Goal: Transaction & Acquisition: Purchase product/service

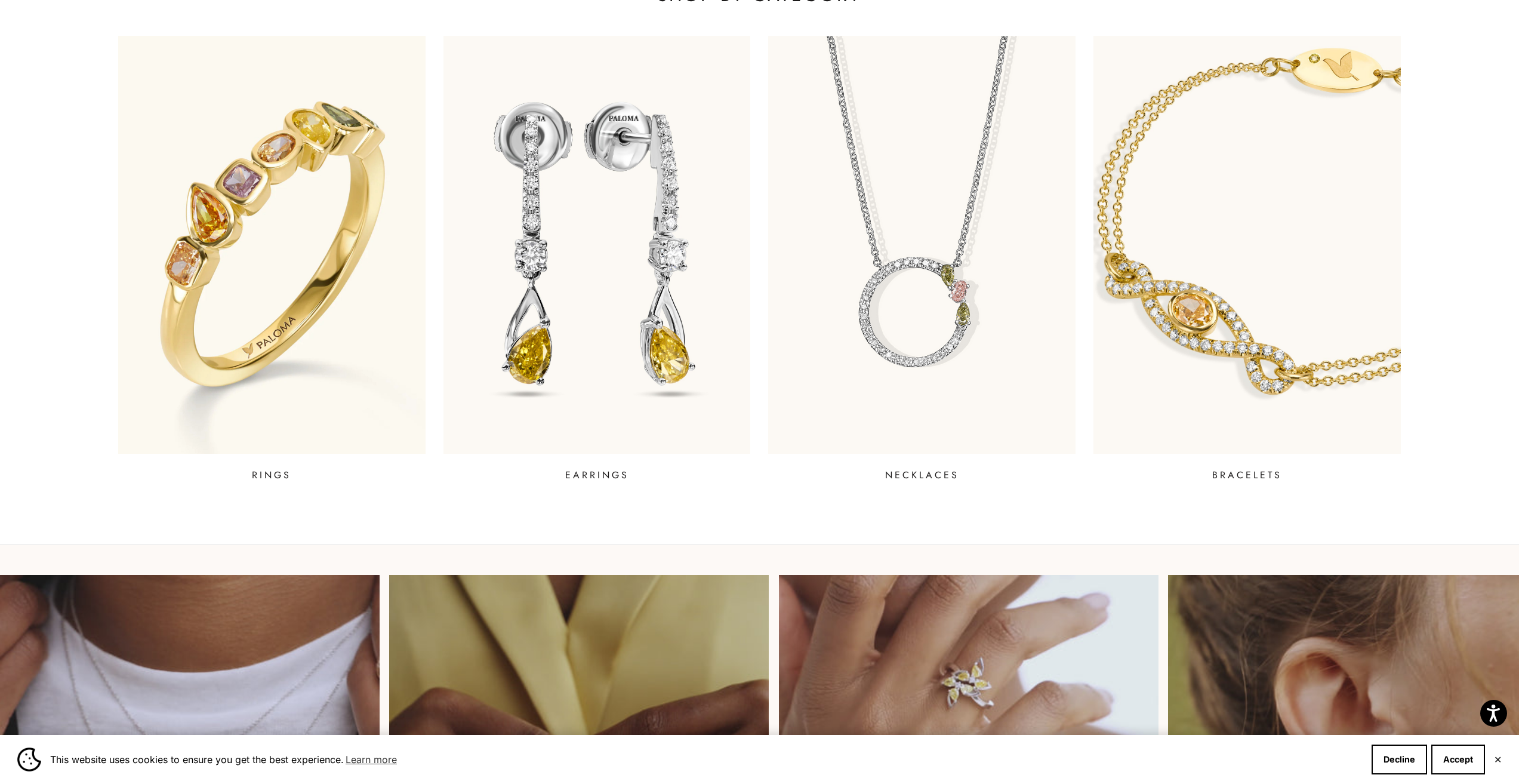
scroll to position [714, 0]
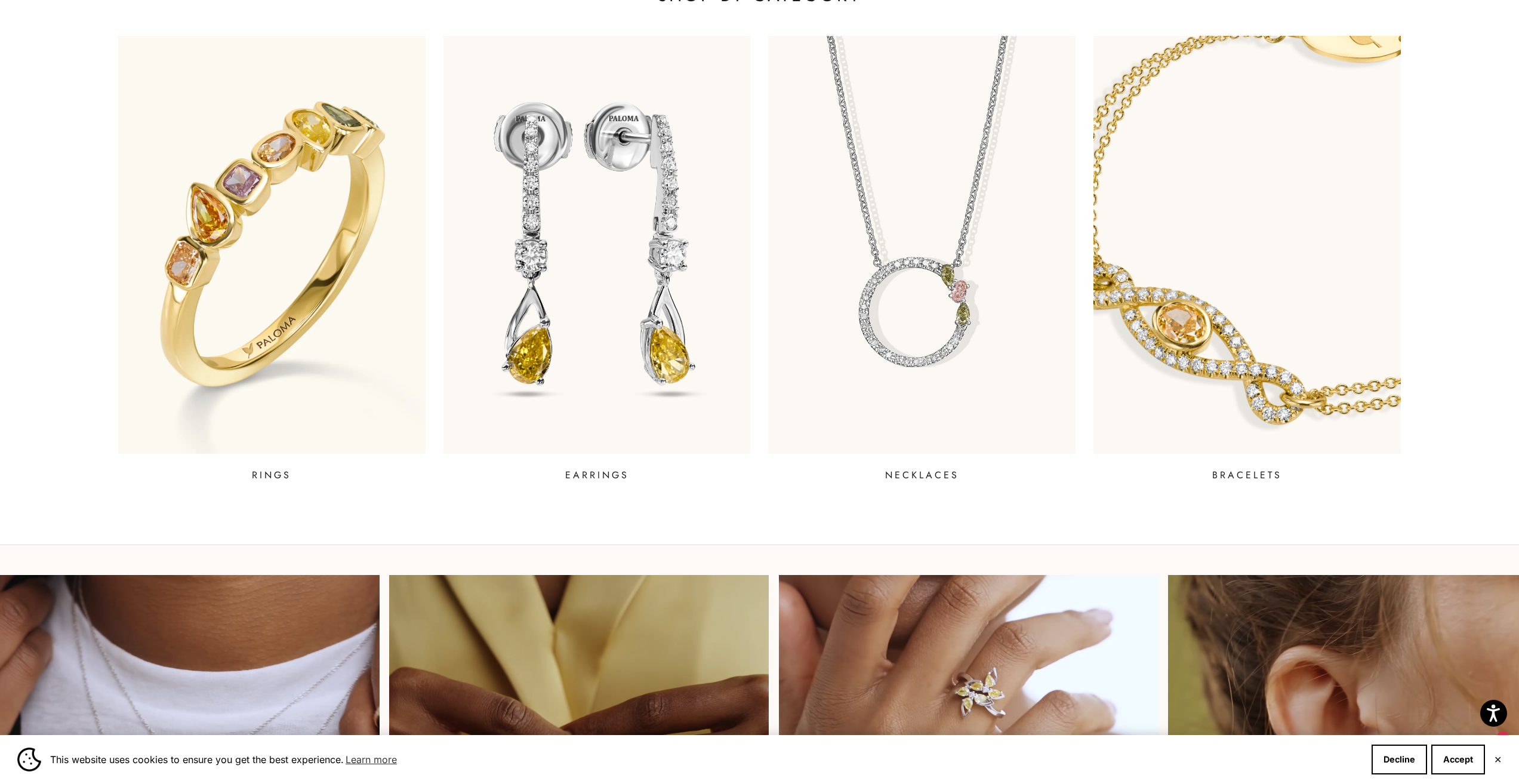
click at [1201, 334] on img at bounding box center [1248, 244] width 369 height 501
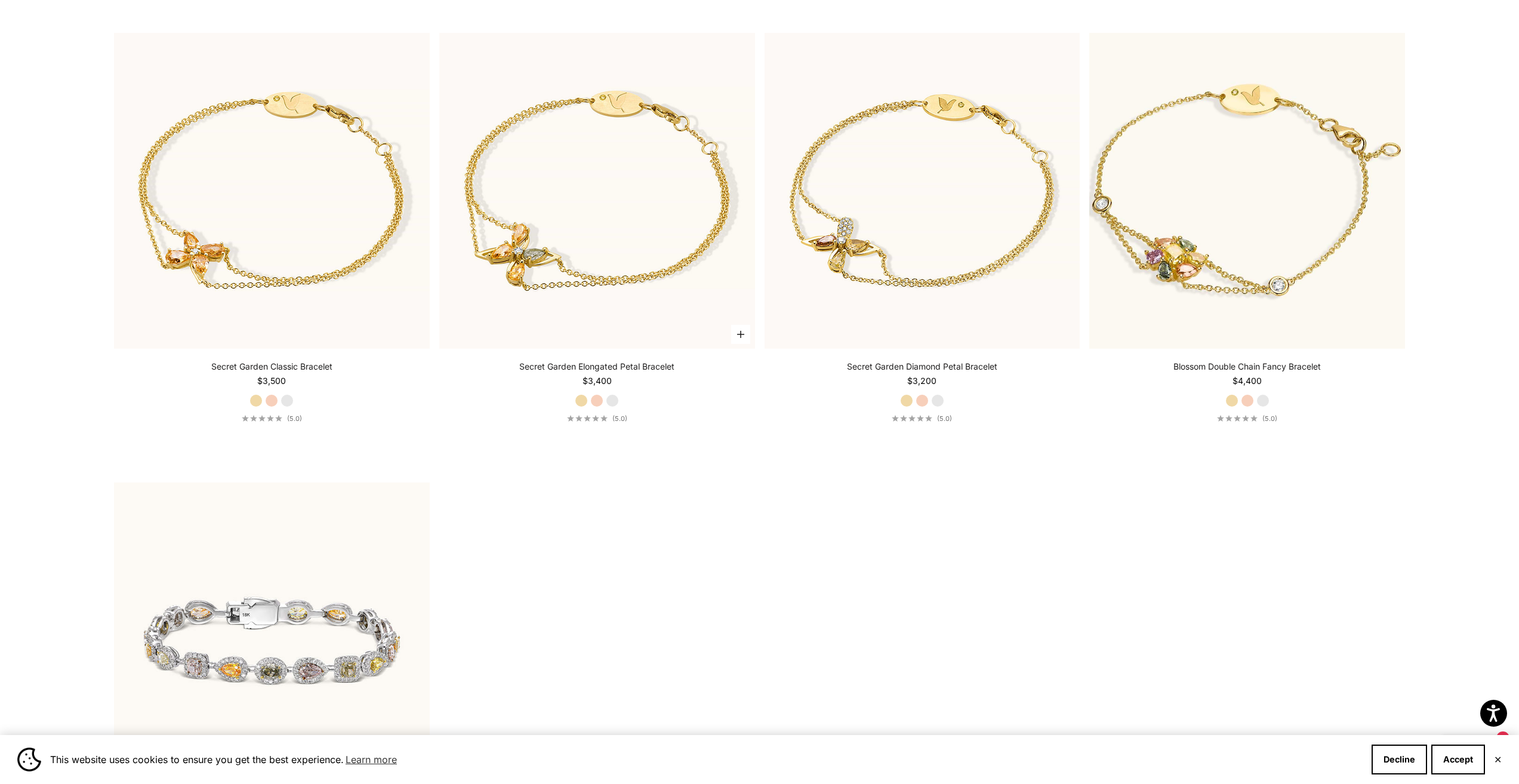
scroll to position [955, 0]
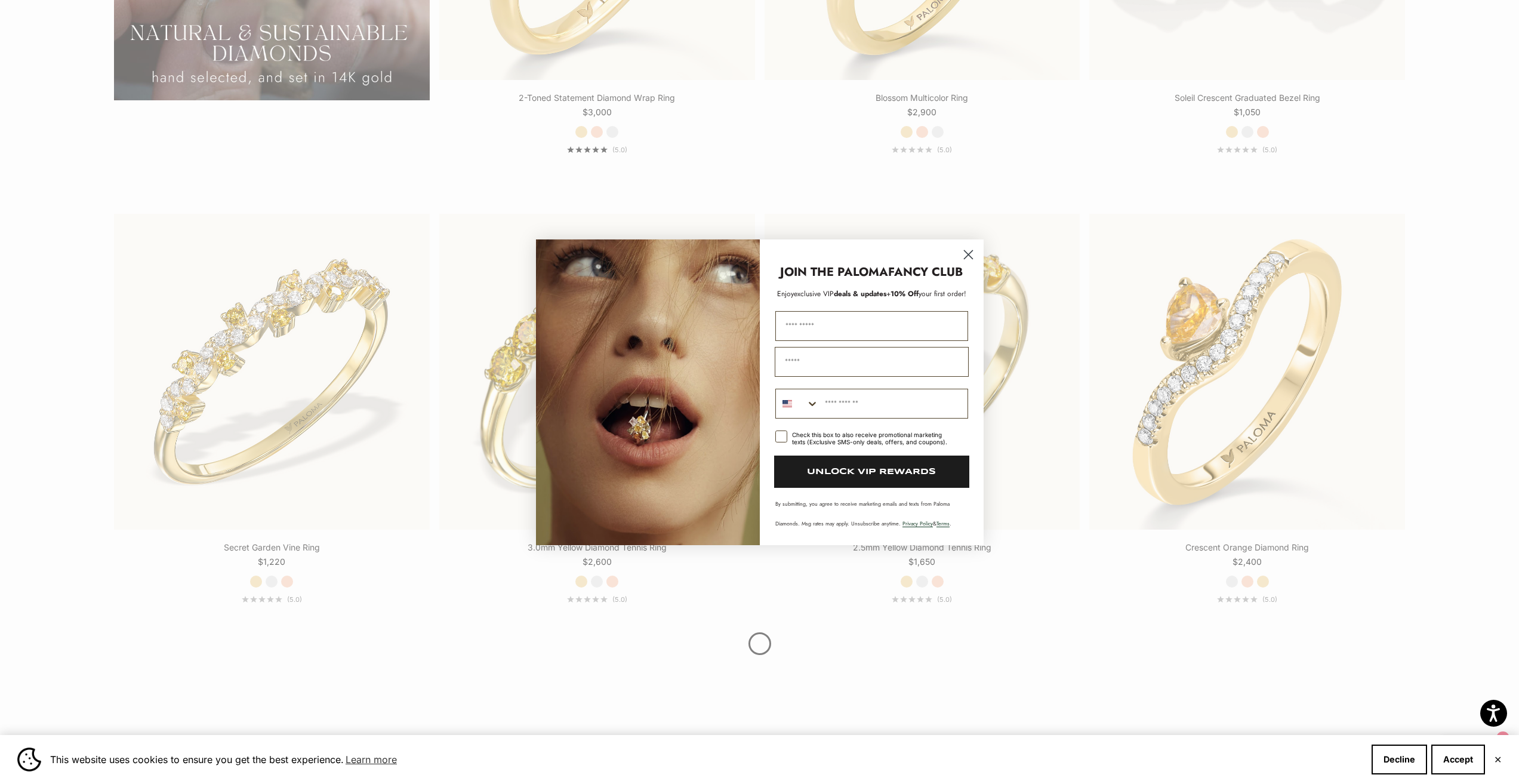
scroll to position [1671, 0]
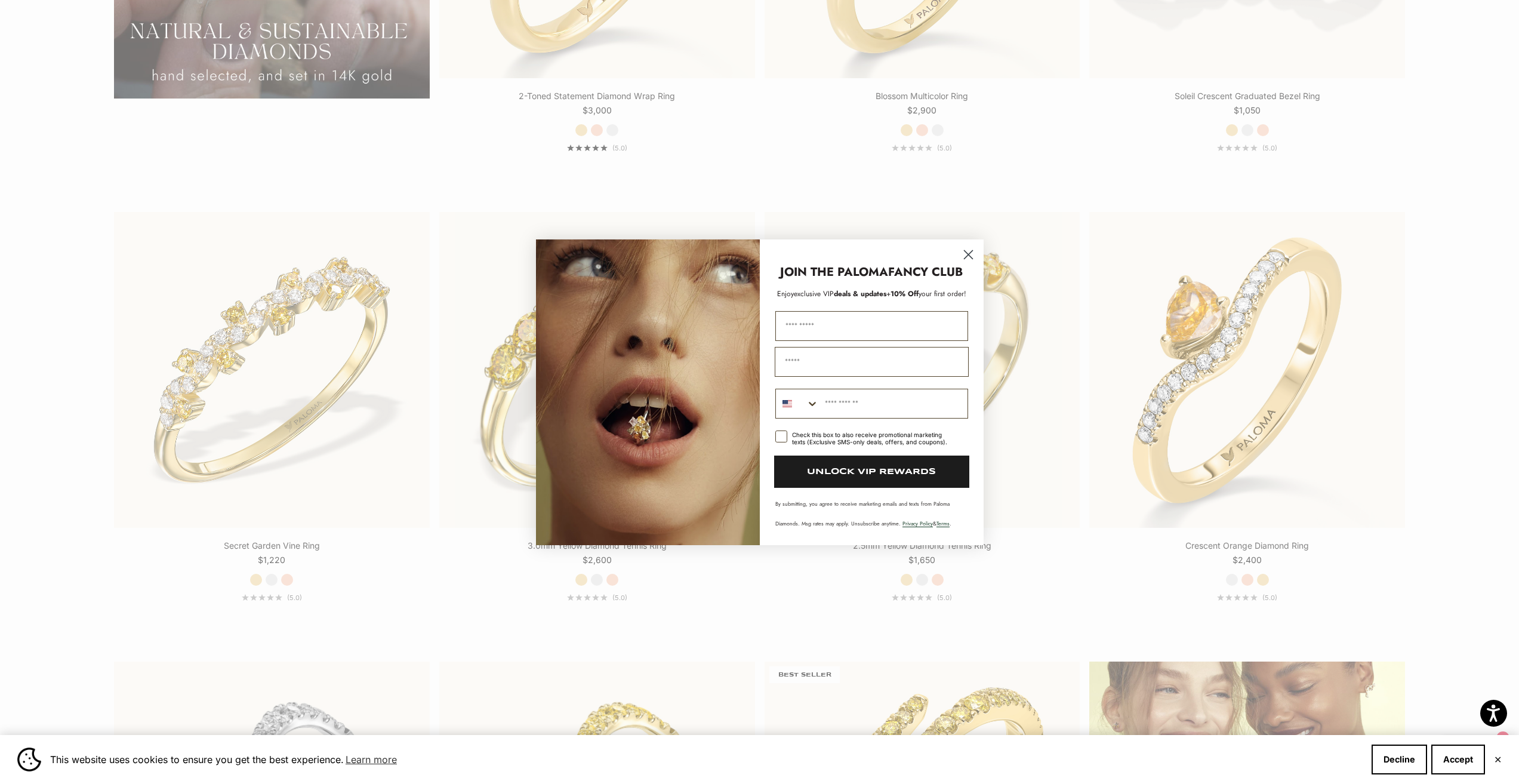
click at [968, 254] on icon "Close dialog" at bounding box center [968, 254] width 8 height 8
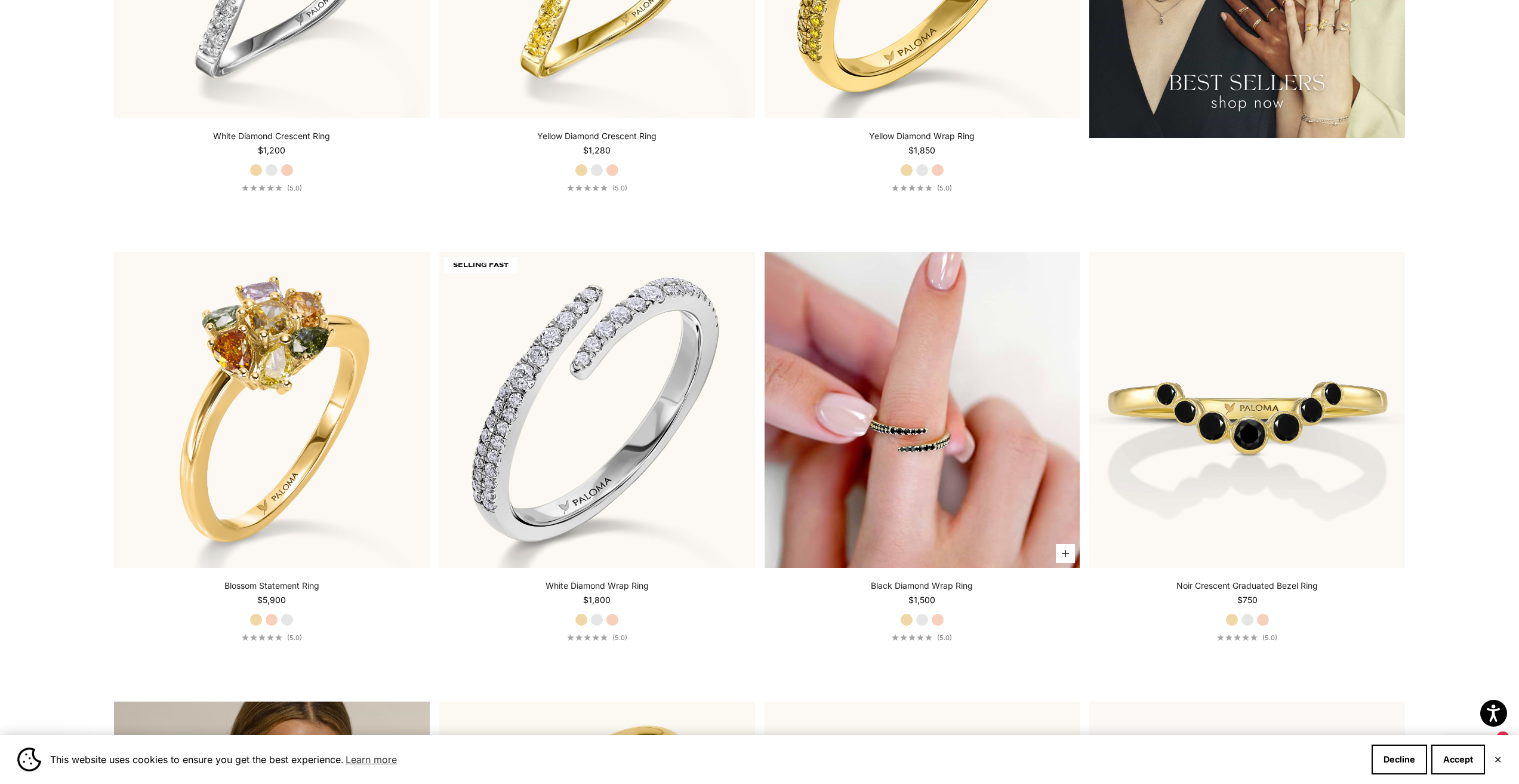
scroll to position [2627, 0]
